Goal: Check status: Check status

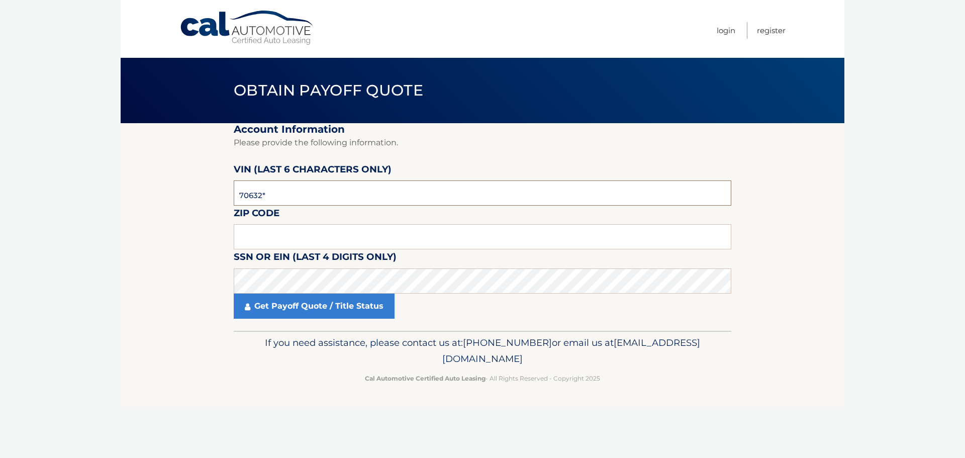
type input "706322"
type input "11596"
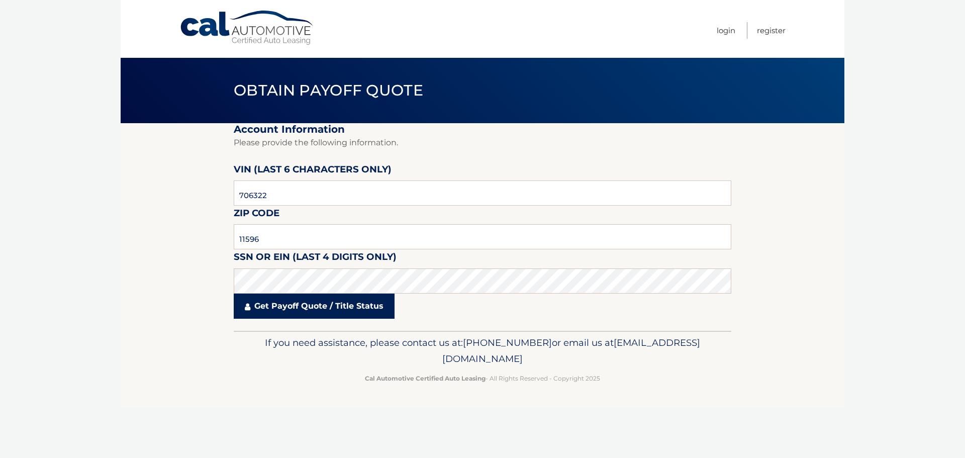
click at [358, 306] on link "Get Payoff Quote / Title Status" at bounding box center [314, 305] width 161 height 25
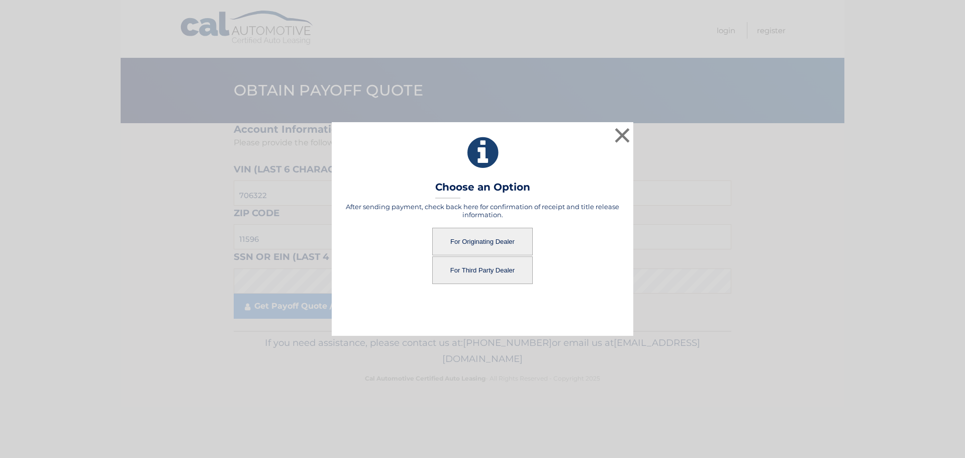
click at [495, 241] on button "For Originating Dealer" at bounding box center [482, 242] width 101 height 28
click at [452, 240] on button "For Originating Dealer" at bounding box center [482, 242] width 101 height 28
